Goal: Task Accomplishment & Management: Complete application form

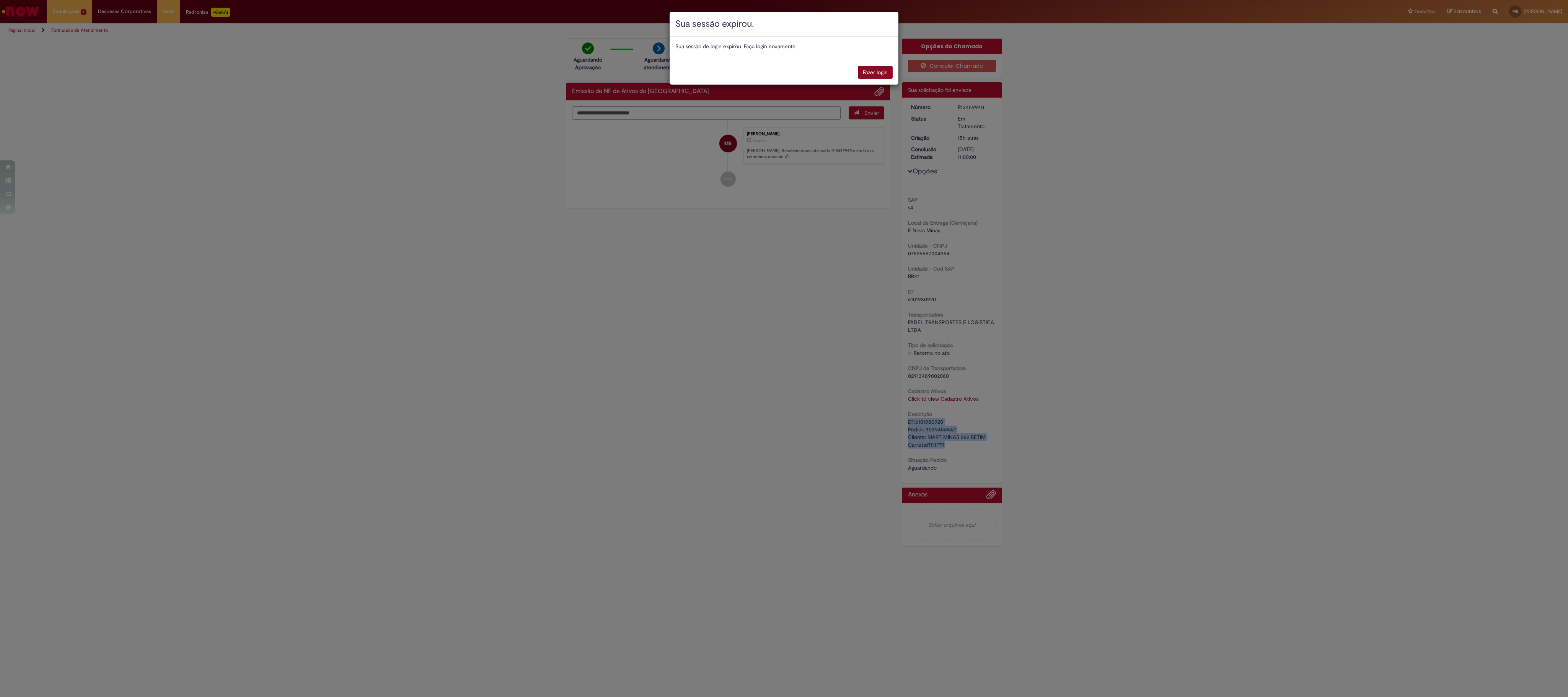
click at [868, 76] on button "Fazer login" at bounding box center [875, 72] width 35 height 13
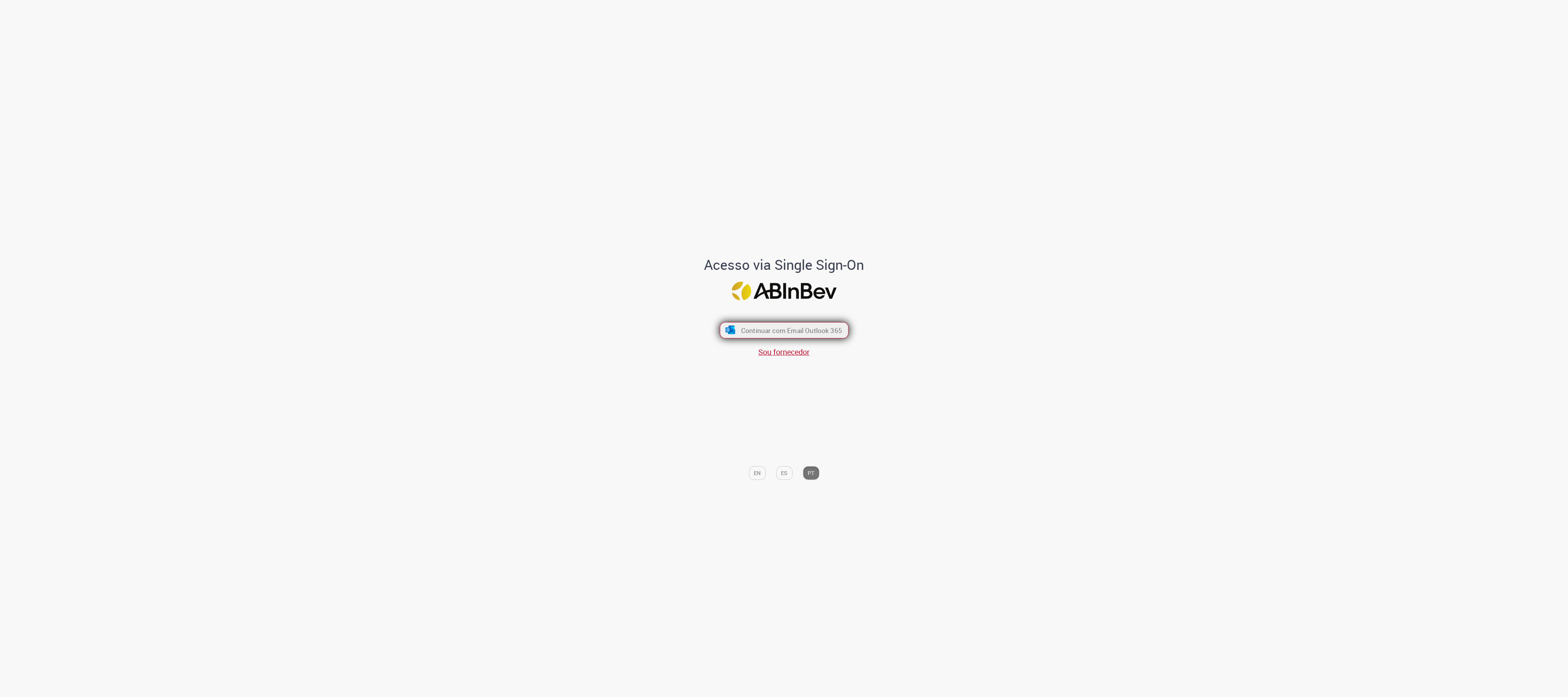
click at [768, 326] on font "Continuar com Email Outlook 365" at bounding box center [791, 330] width 101 height 8
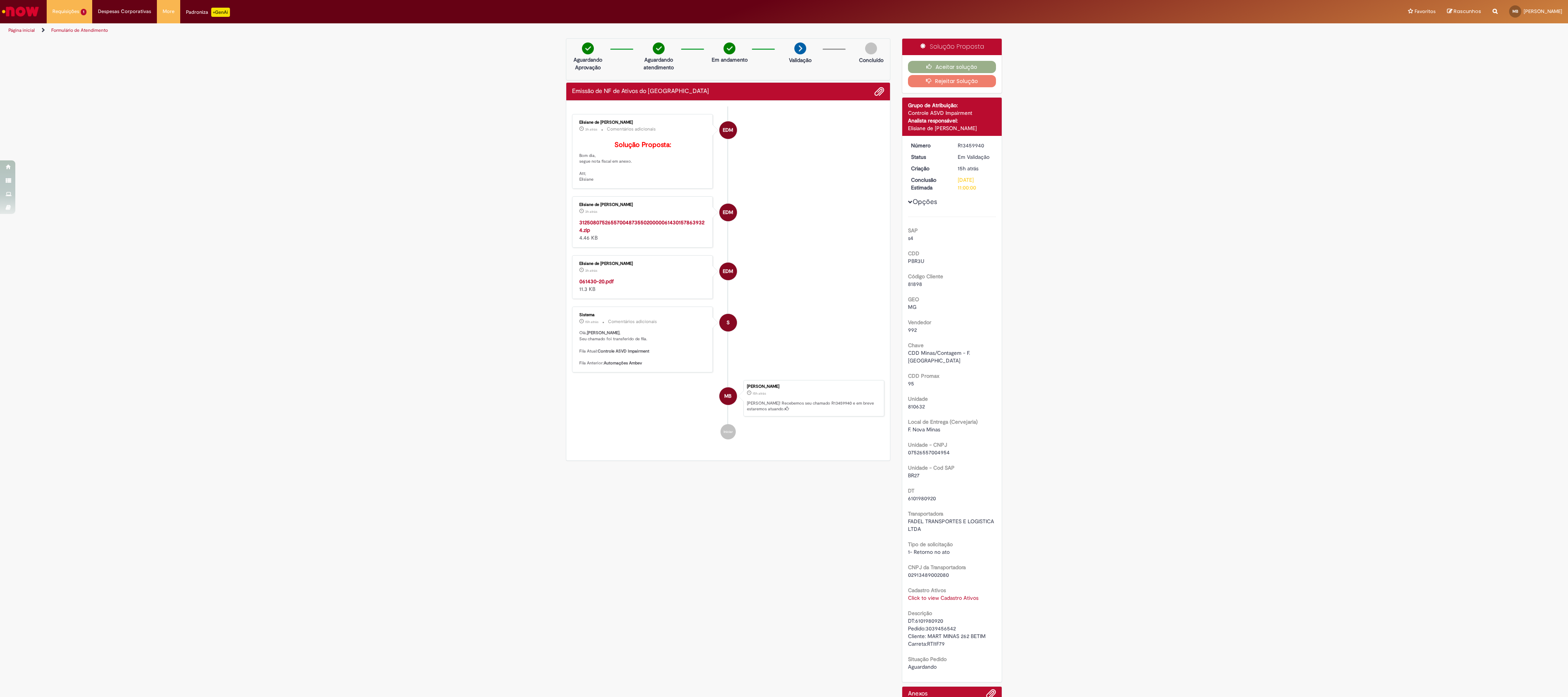
click at [860, 55] on div "Concluído" at bounding box center [871, 54] width 37 height 25
click at [962, 61] on button "Aceitar solução" at bounding box center [952, 67] width 88 height 12
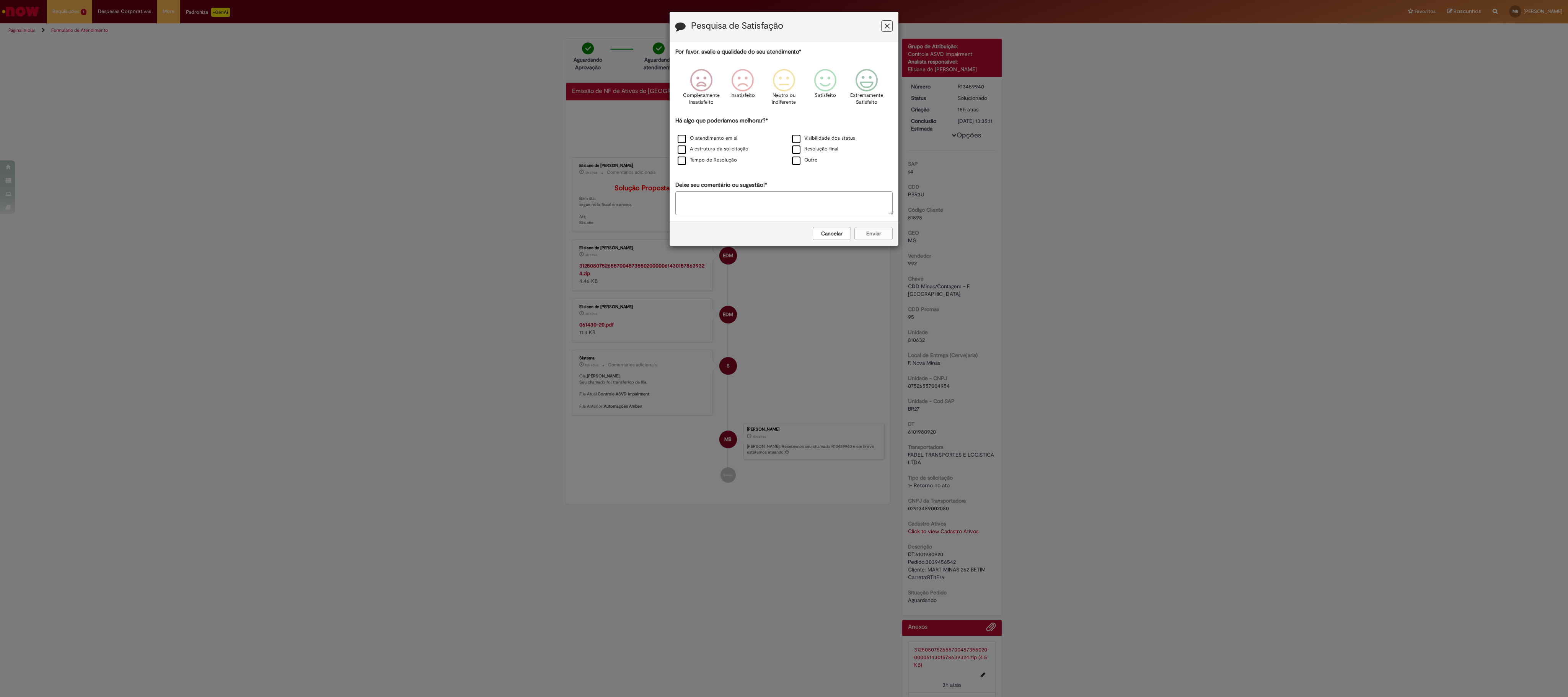
click at [591, 301] on div "Pesquisa de Satisfação Por favor, avalie a qualidade do seu atendimento* Comple…" at bounding box center [784, 348] width 1568 height 697
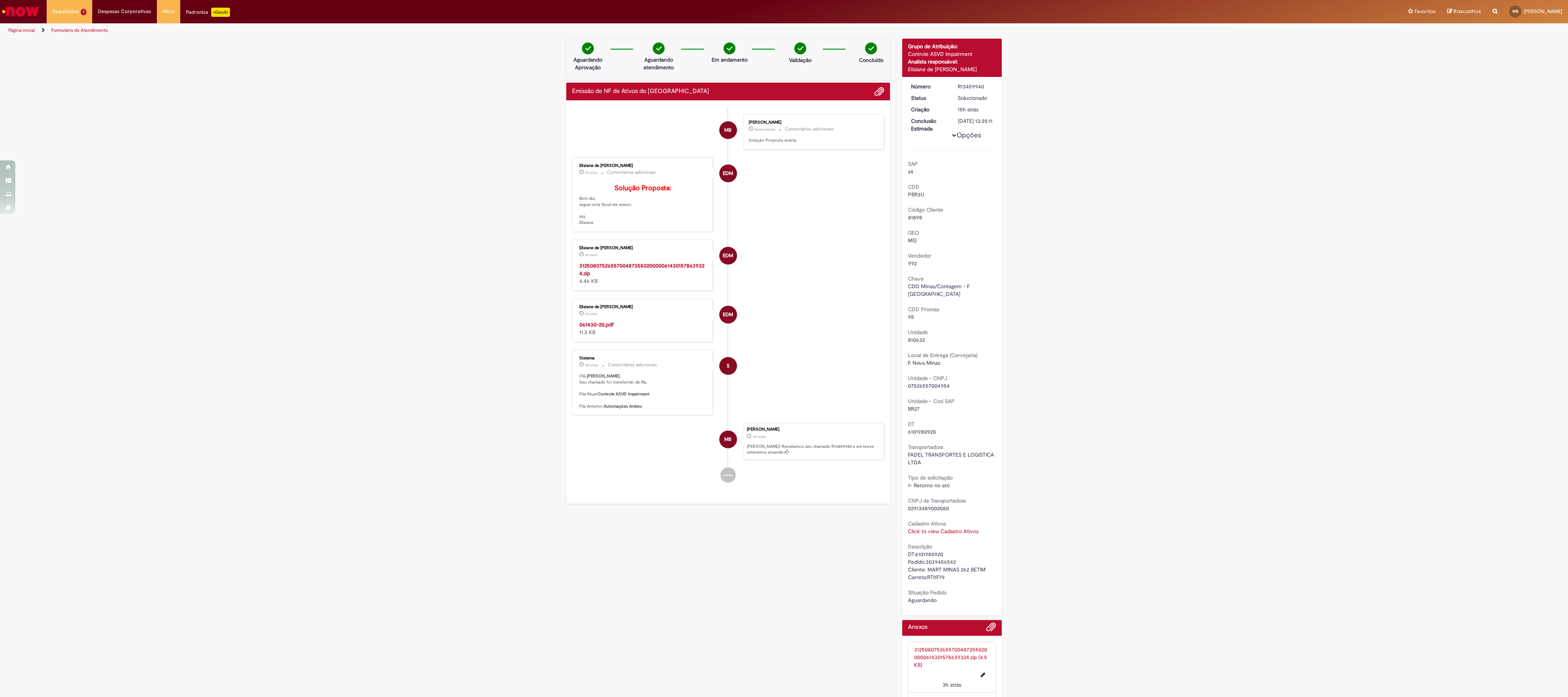
click at [822, 232] on li "EDM Elisiane de Moura Cardozo 3h atrás 3 horas atrás Comentários adicionais Sol…" at bounding box center [728, 194] width 312 height 74
click at [585, 316] on span "3h atrás" at bounding box center [591, 314] width 12 height 5
click at [593, 328] on strong "061430-20.pdf" at bounding box center [597, 324] width 35 height 7
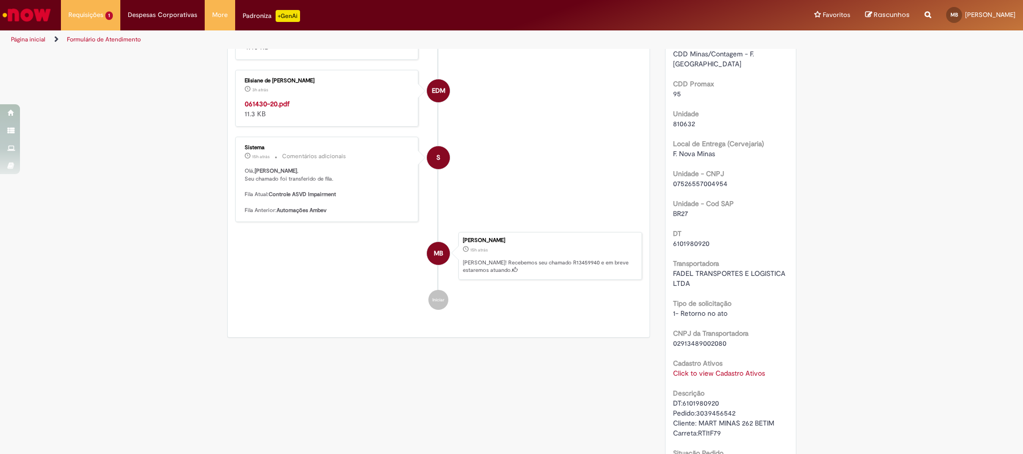
scroll to position [520, 0]
